Goal: Use online tool/utility: Utilize a website feature to perform a specific function

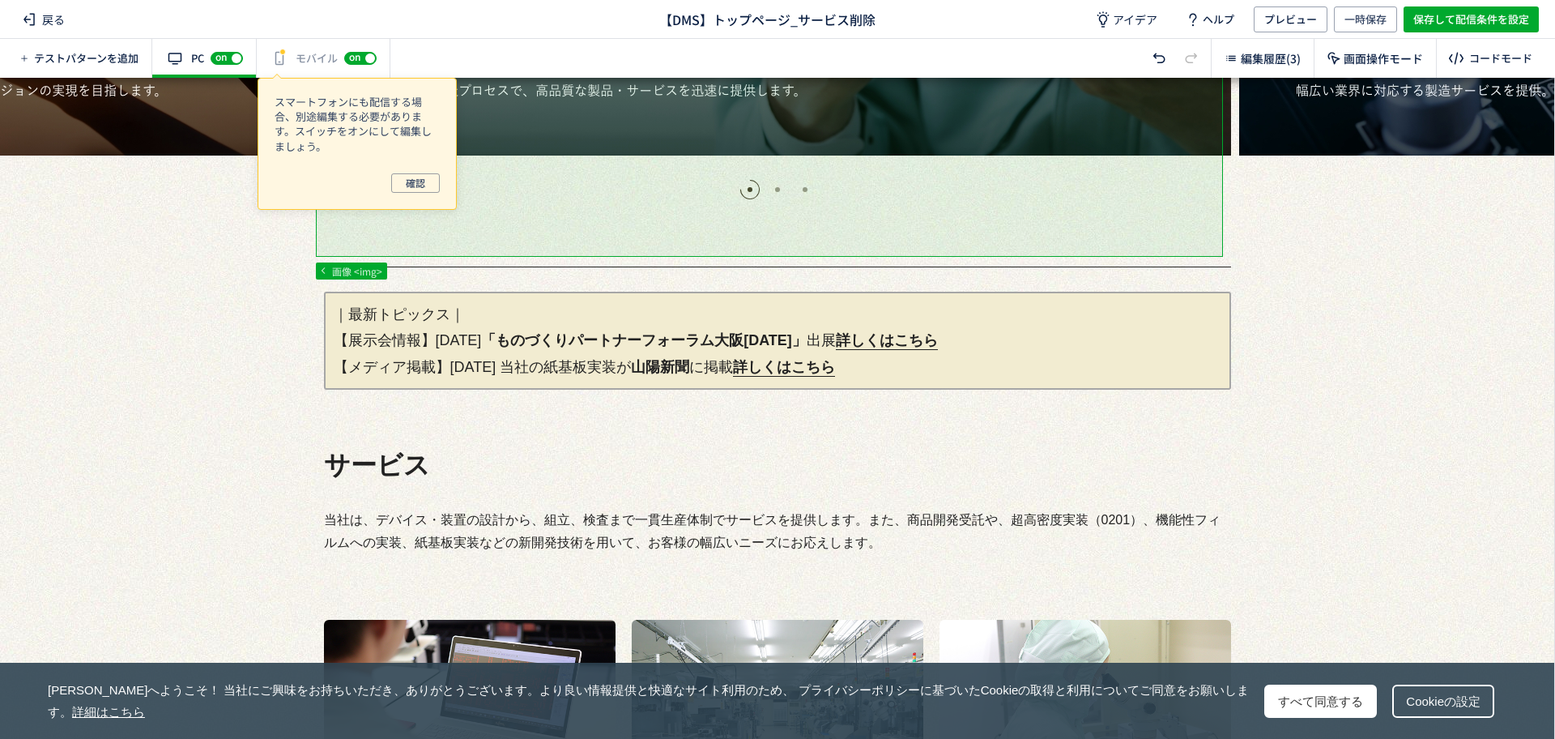
scroll to position [506, 0]
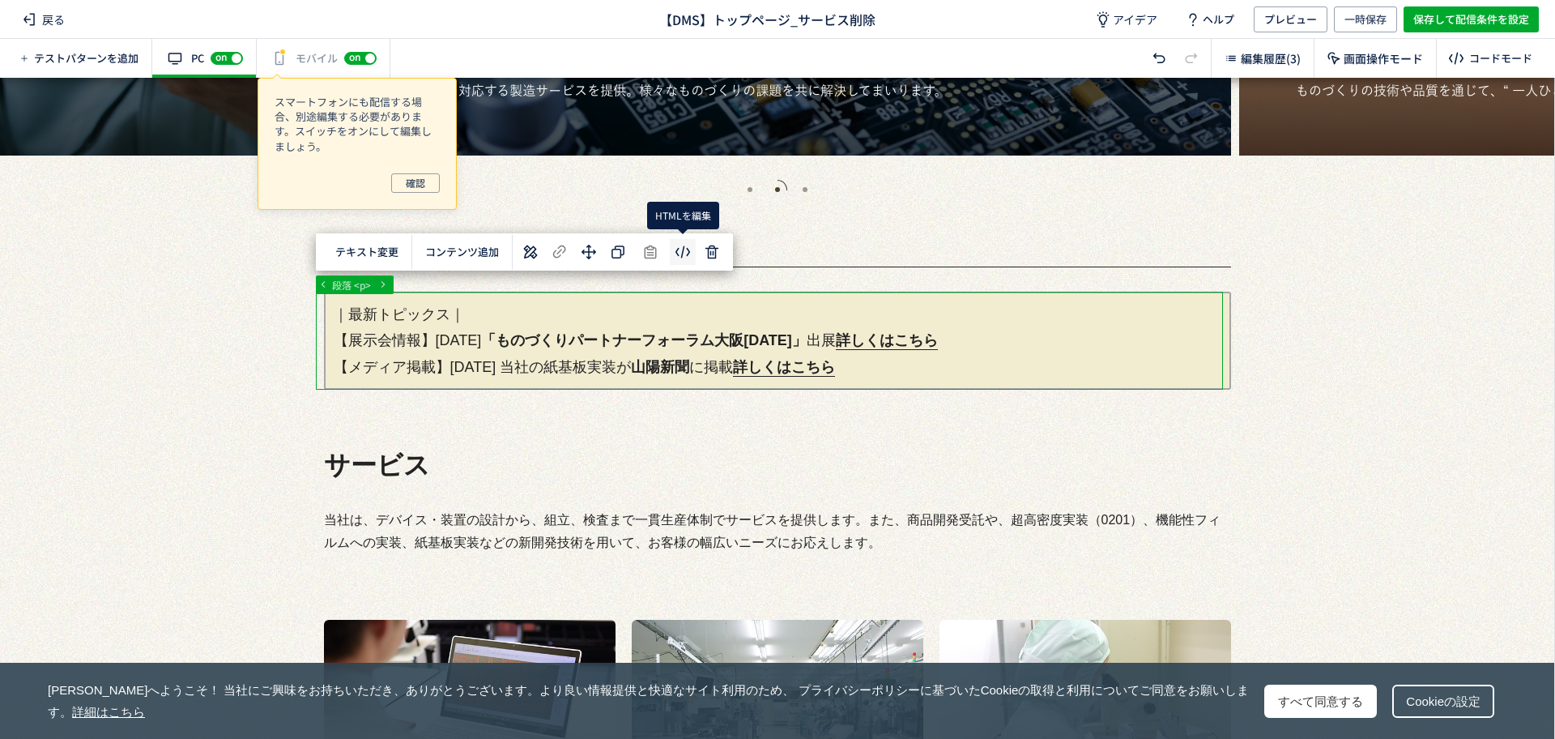
click at [679, 249] on body "戻る 【DMS】トップページ_サービス削除 アイデア ヘルプ プレビュー 一時保存 保存して配信条件を設定 テストパターンを追加 有効な編集箇所が確認されませ…" at bounding box center [777, 369] width 1555 height 739
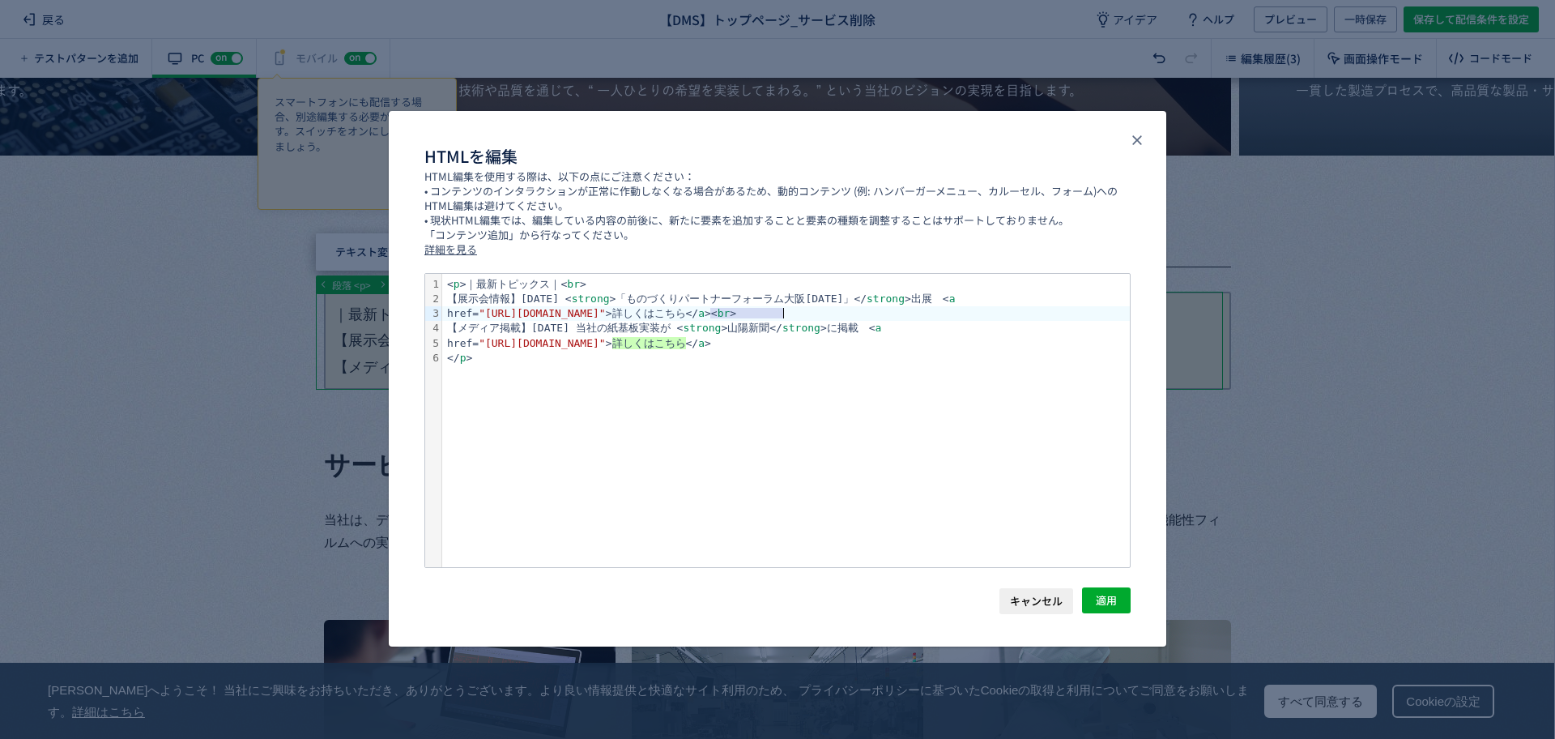
drag, startPoint x: 710, startPoint y: 315, endPoint x: 819, endPoint y: 354, distance: 115.3
click at [783, 313] on div "href= "[URL][DOMAIN_NAME]" >詳しくはこちら</ a >< br >" at bounding box center [786, 313] width 688 height 15
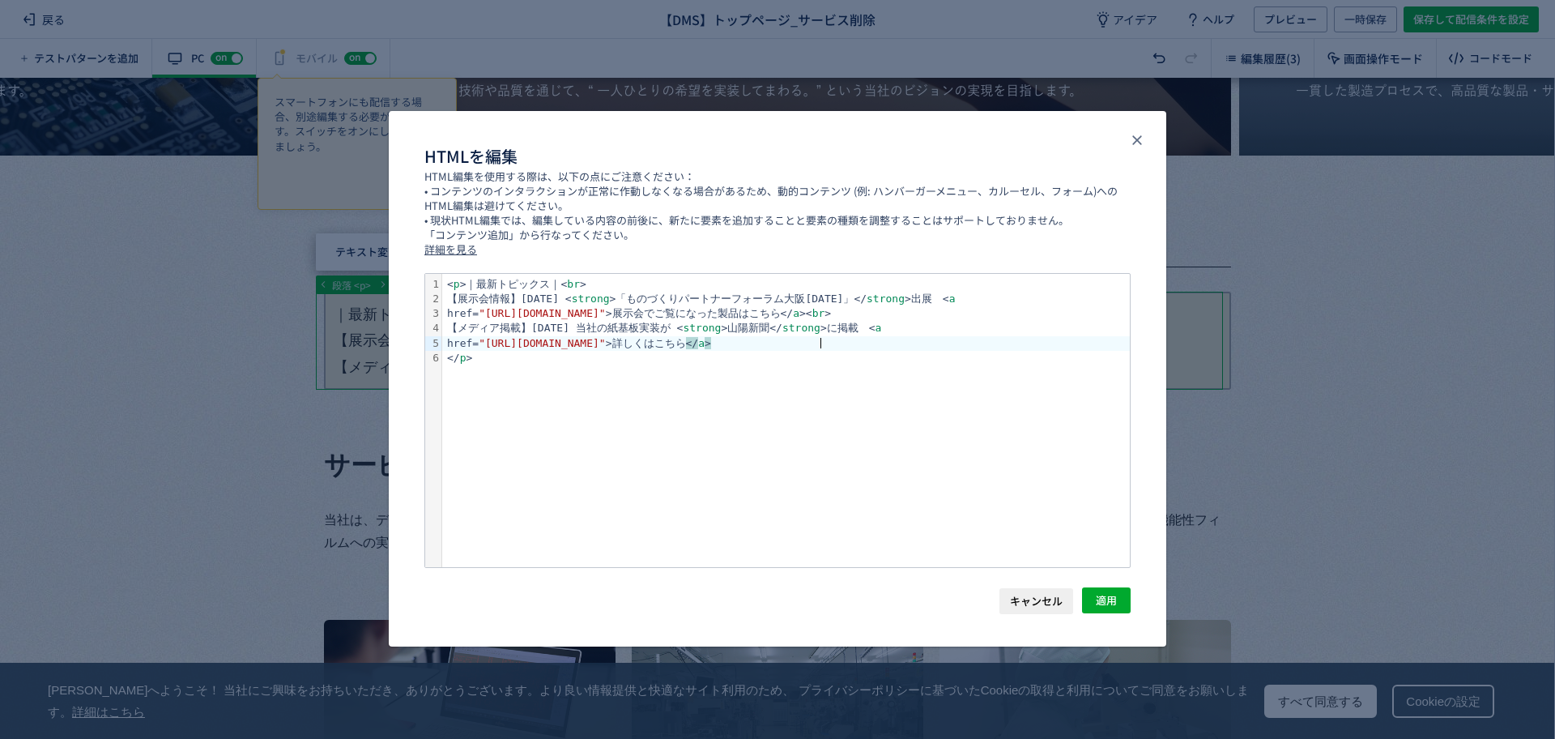
click at [820, 342] on div "href= "[URL][DOMAIN_NAME]" >詳しくはこちら </ a >" at bounding box center [786, 343] width 688 height 15
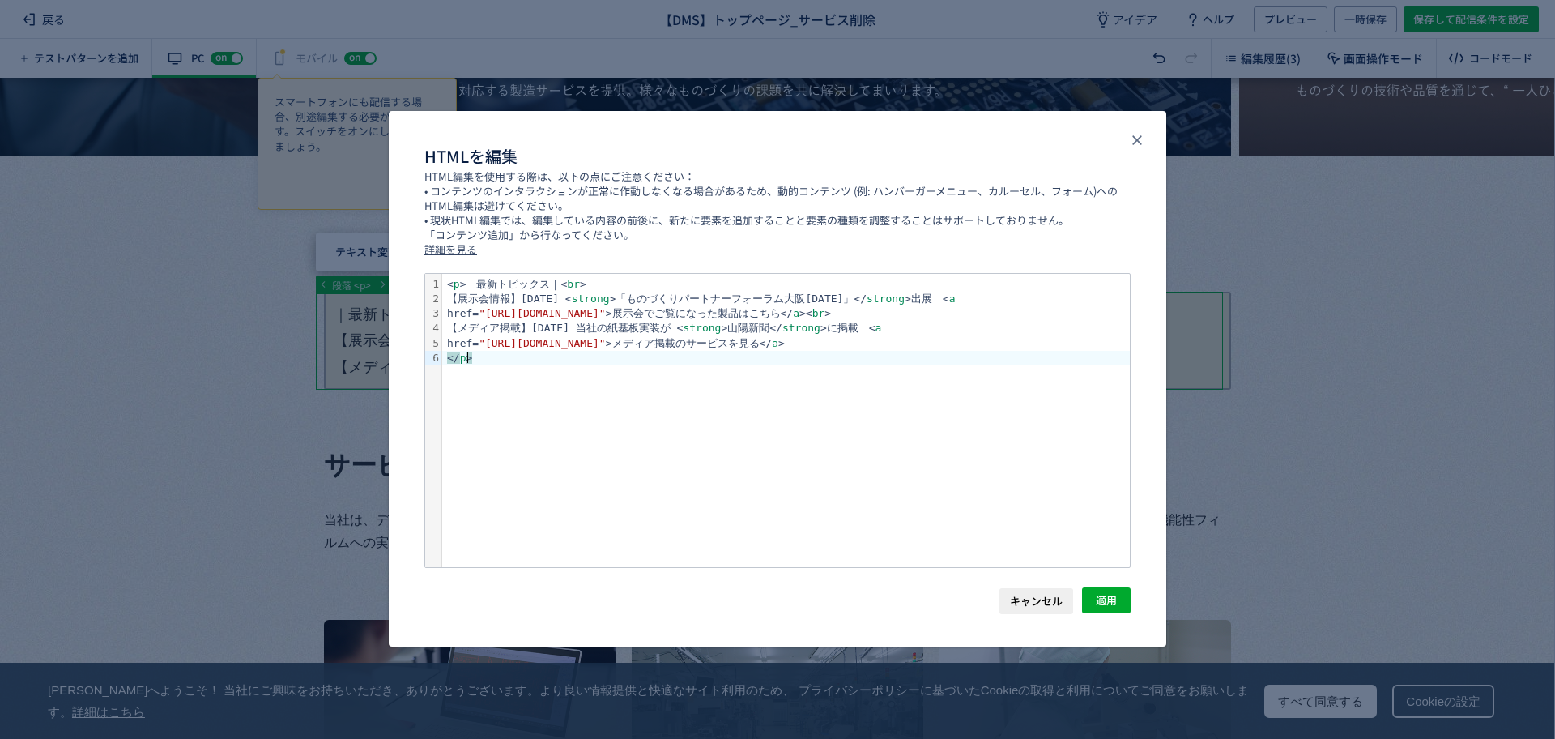
click at [1015, 399] on div "< p >｜最新トピックス｜< br > 【展示会情報】[DATE] < strong >「ものづくりパートナーフォーラム大阪[DATE]」</ strong…" at bounding box center [786, 420] width 688 height 293
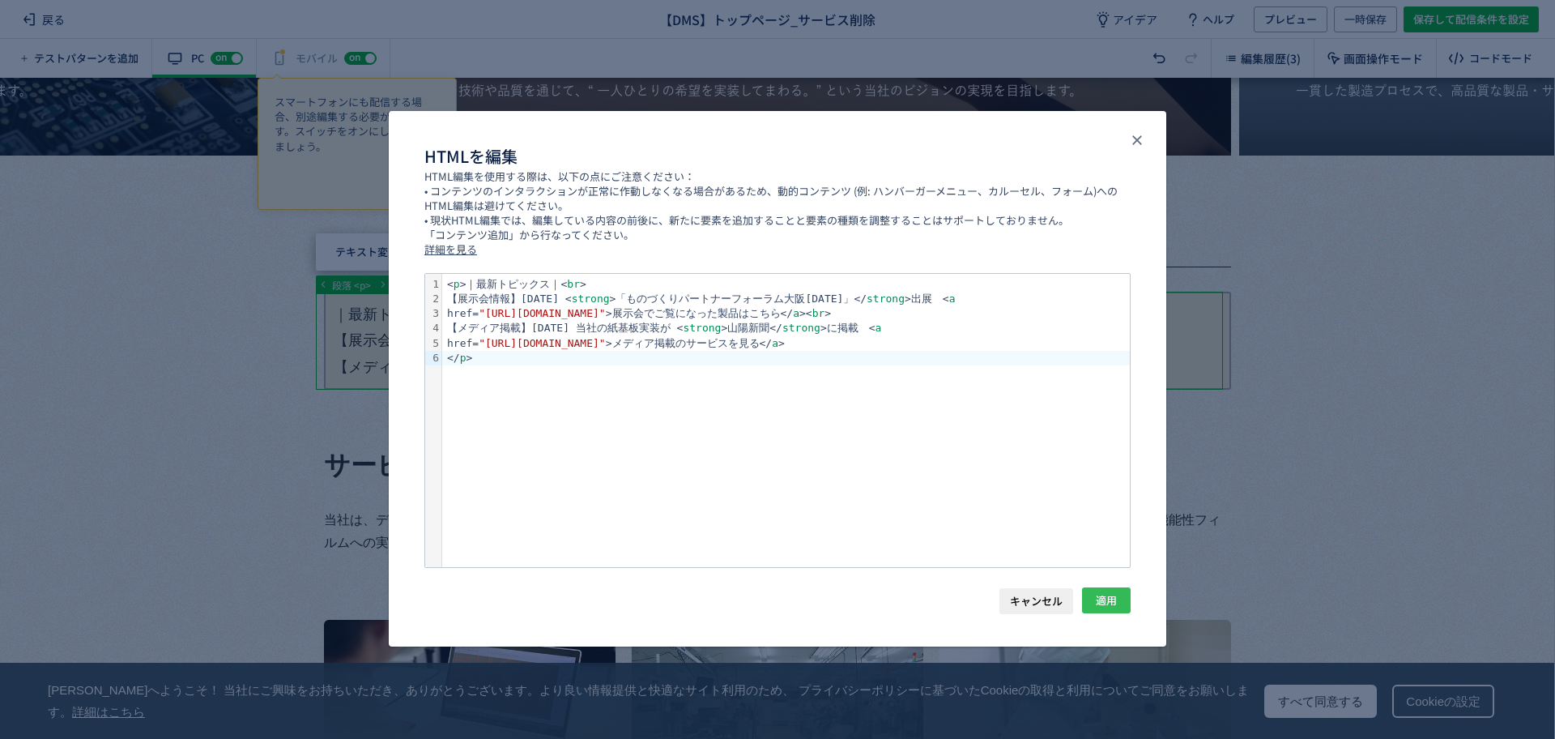
click at [1109, 600] on span "適用" at bounding box center [1106, 600] width 21 height 26
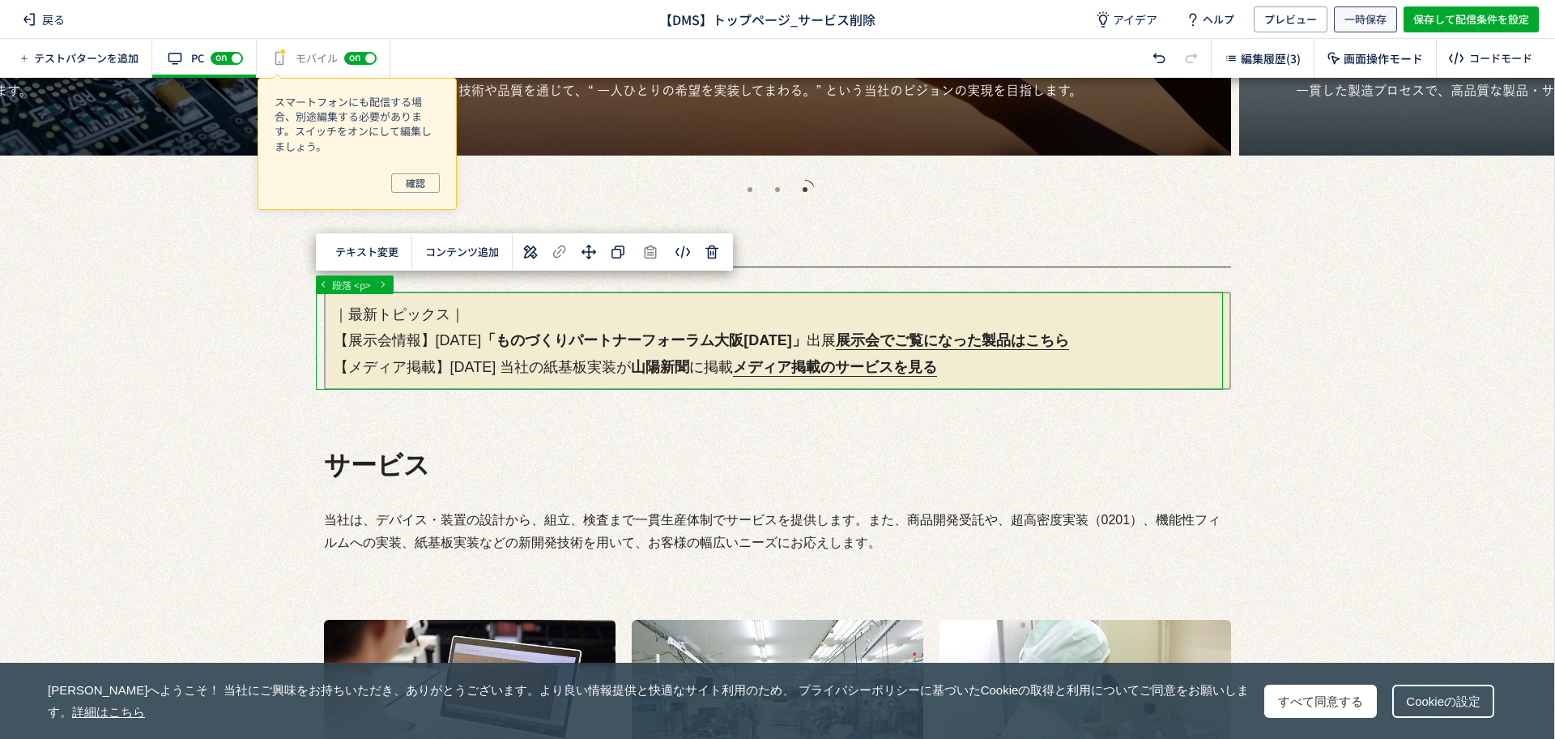
click at [1385, 26] on span "一時保存" at bounding box center [1365, 19] width 42 height 26
click at [1294, 19] on span "プレビュー" at bounding box center [1290, 19] width 53 height 26
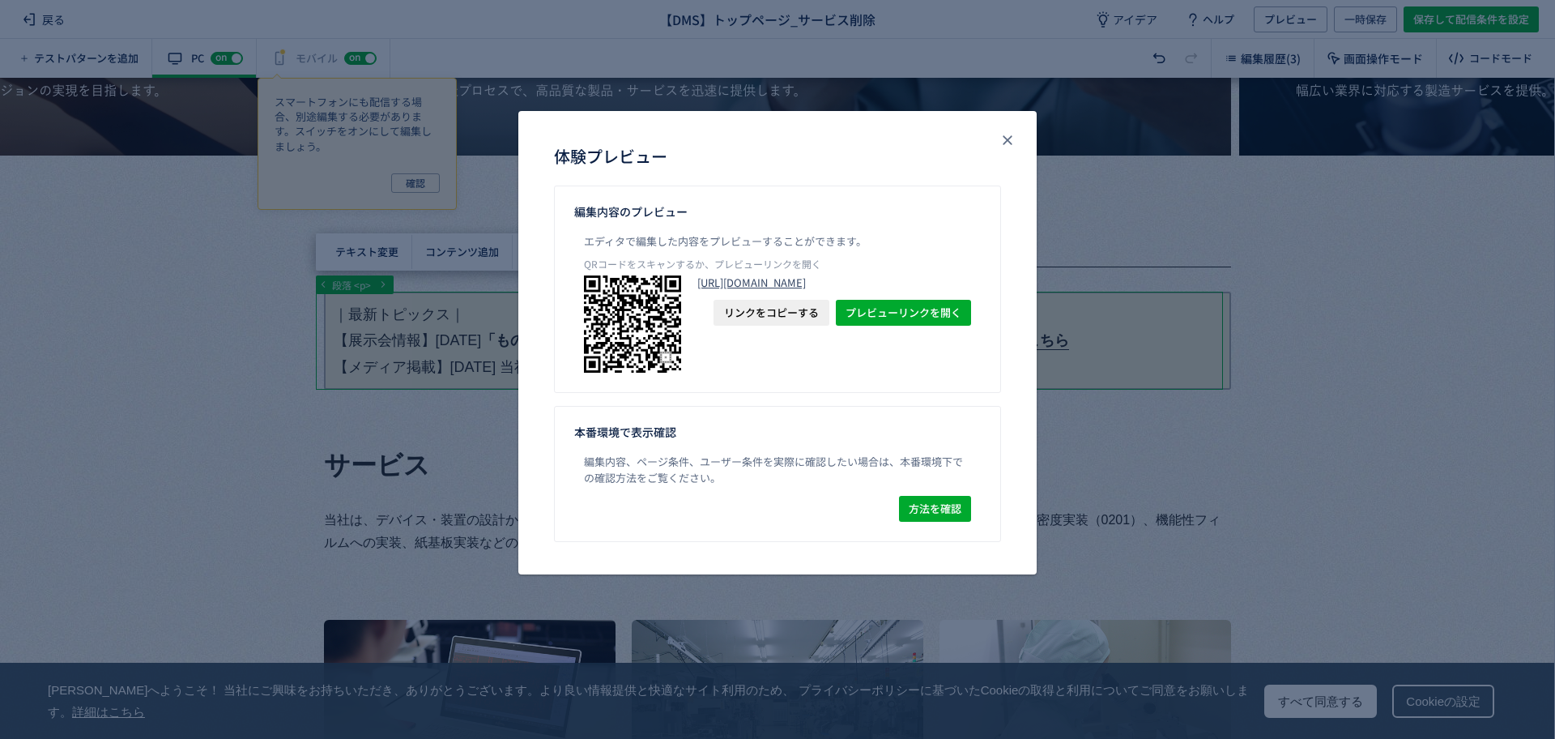
click at [783, 290] on link "[URL][DOMAIN_NAME]" at bounding box center [834, 282] width 274 height 15
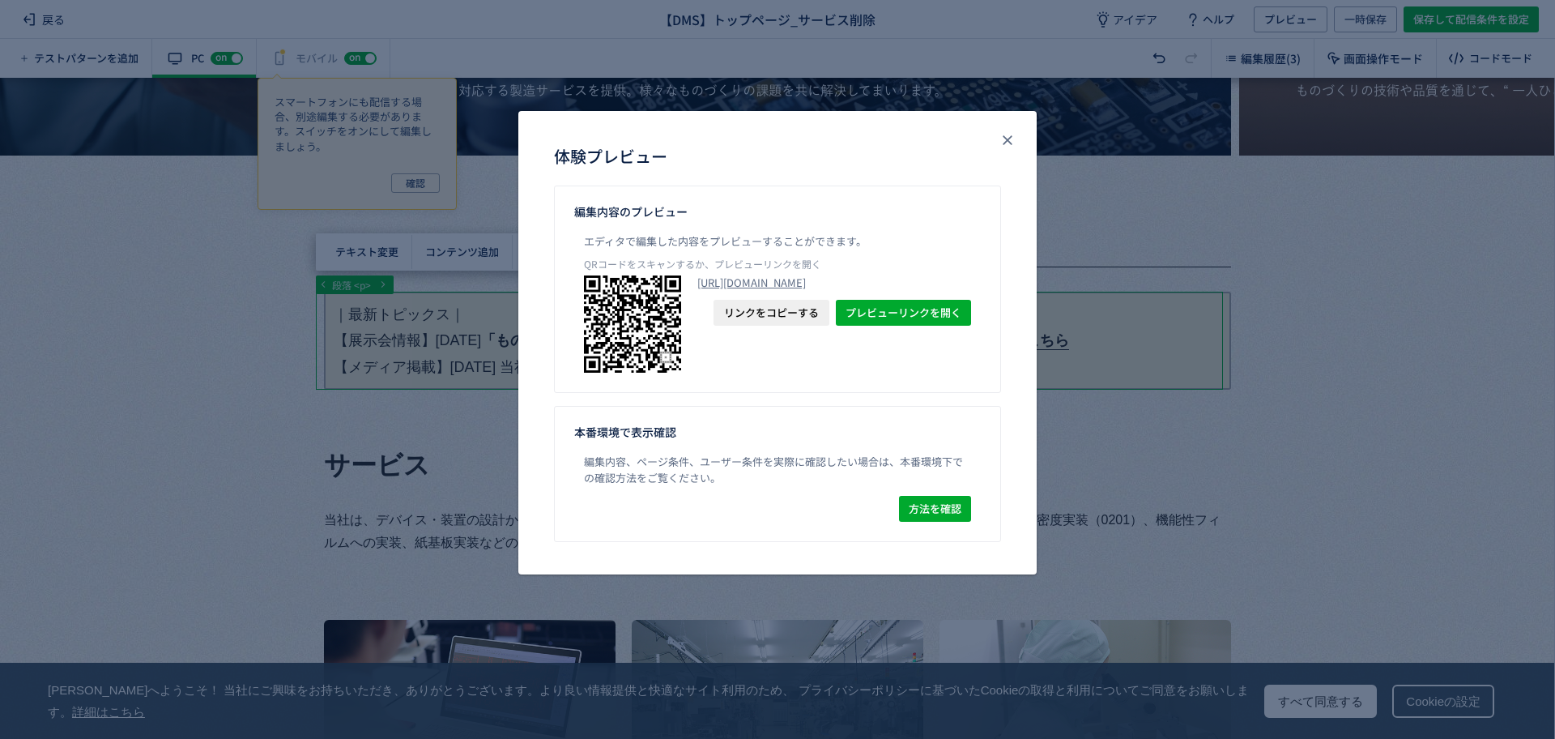
click at [810, 326] on span "リンクをコピーする" at bounding box center [771, 313] width 95 height 26
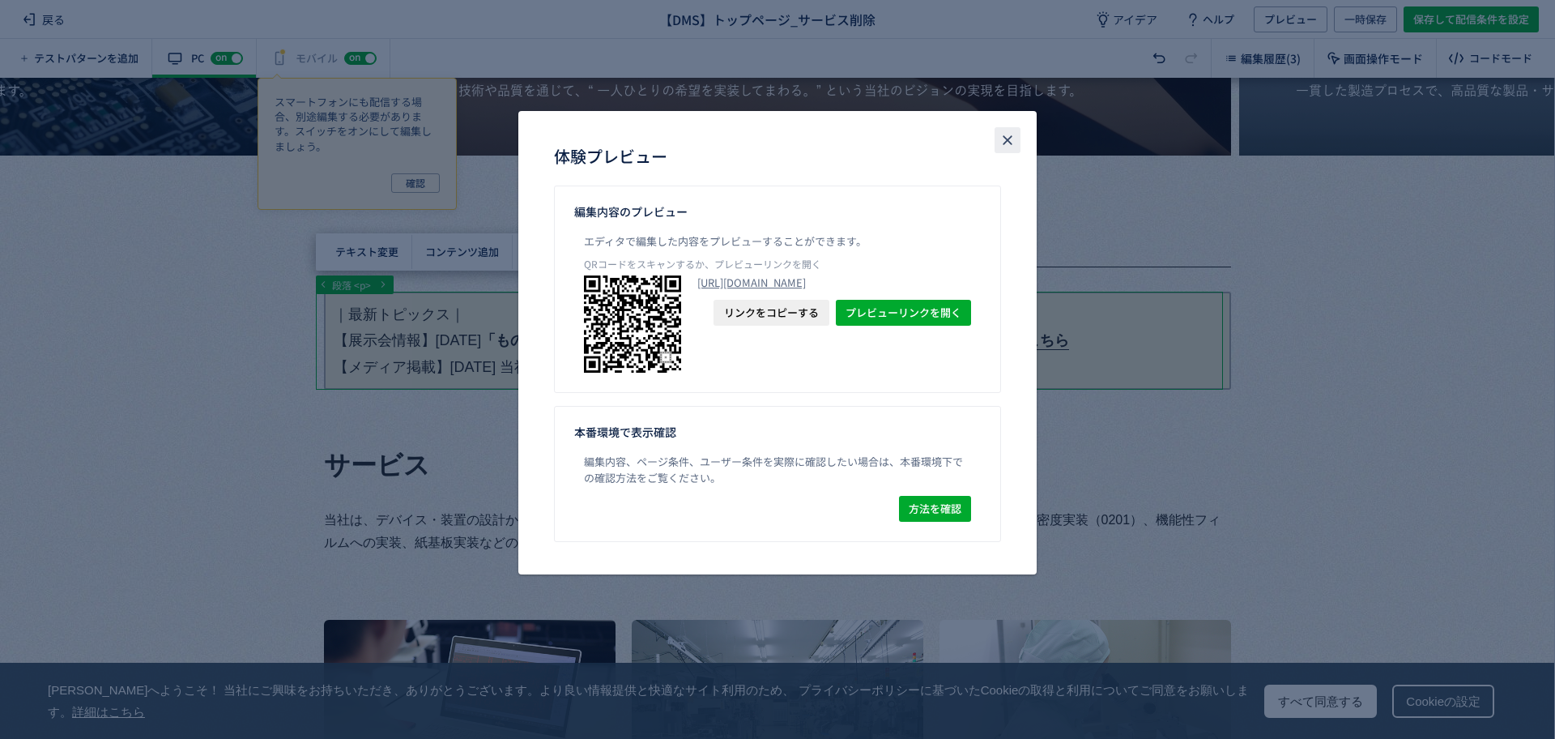
click at [1013, 142] on icon "close" at bounding box center [1007, 140] width 16 height 16
